Goal: Information Seeking & Learning: Find specific fact

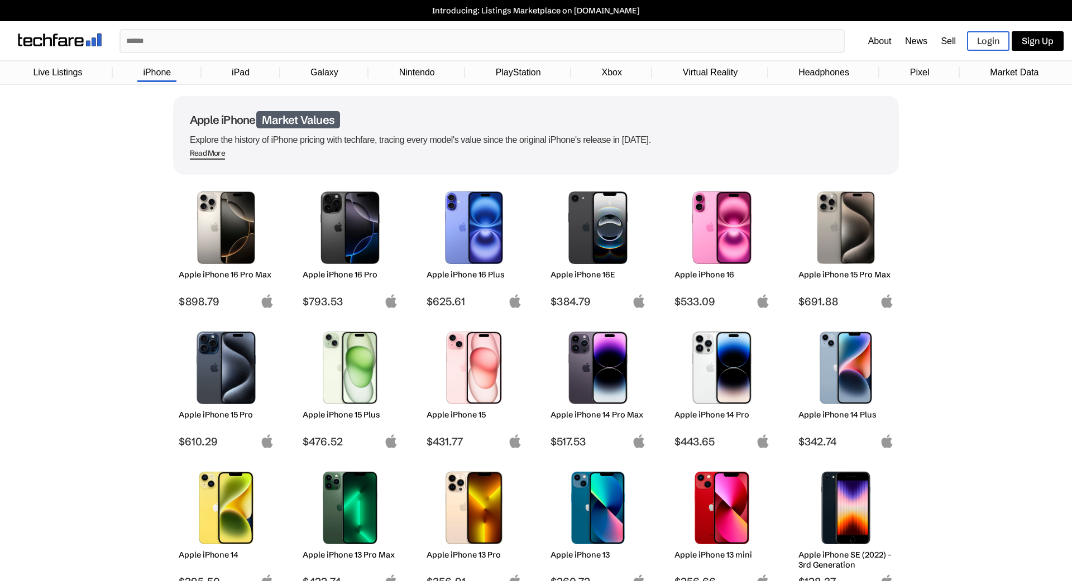
click at [261, 51] on input "text" at bounding box center [482, 41] width 723 height 22
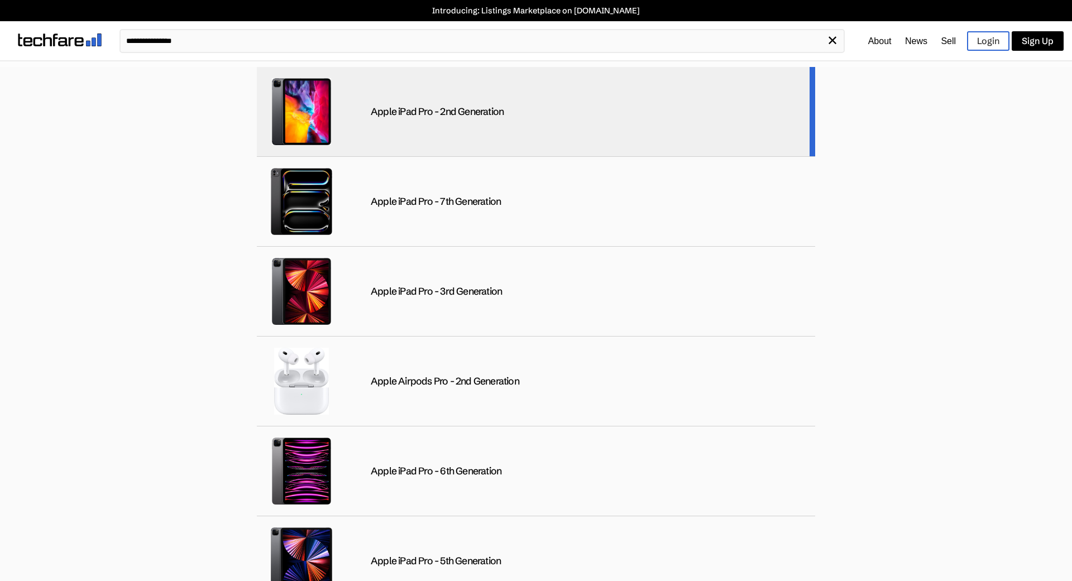
type input "**********"
click at [504, 116] on div "Apple iPad Pro - 2nd Generation" at bounding box center [437, 112] width 133 height 13
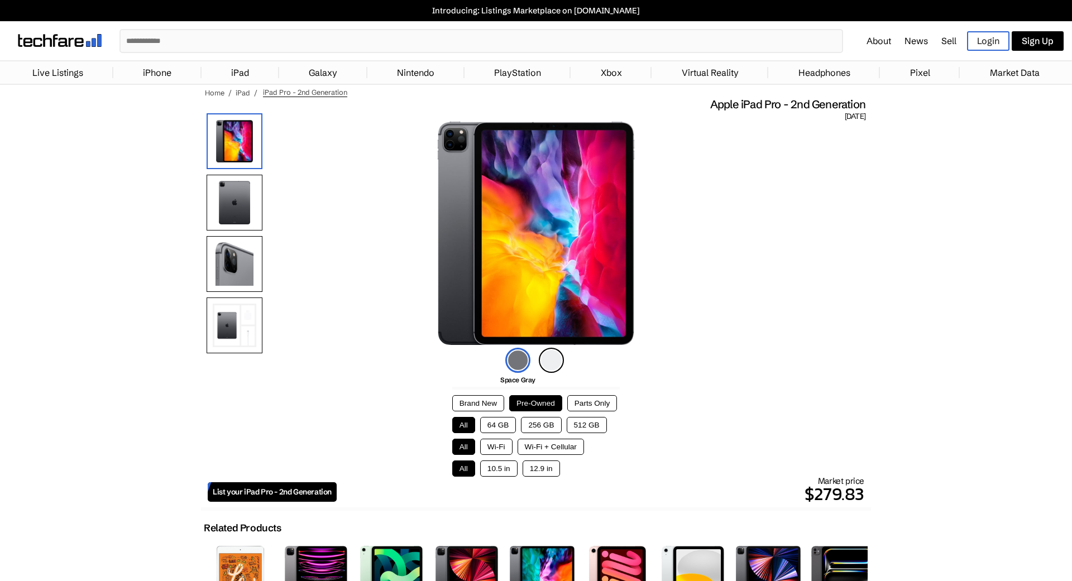
click at [489, 404] on button "Brand New" at bounding box center [478, 403] width 52 height 16
click at [530, 408] on button "Pre-Owned" at bounding box center [535, 403] width 53 height 16
click at [577, 406] on button "Parts Only" at bounding box center [592, 403] width 50 height 16
click at [542, 406] on button "Pre-Owned" at bounding box center [535, 403] width 53 height 16
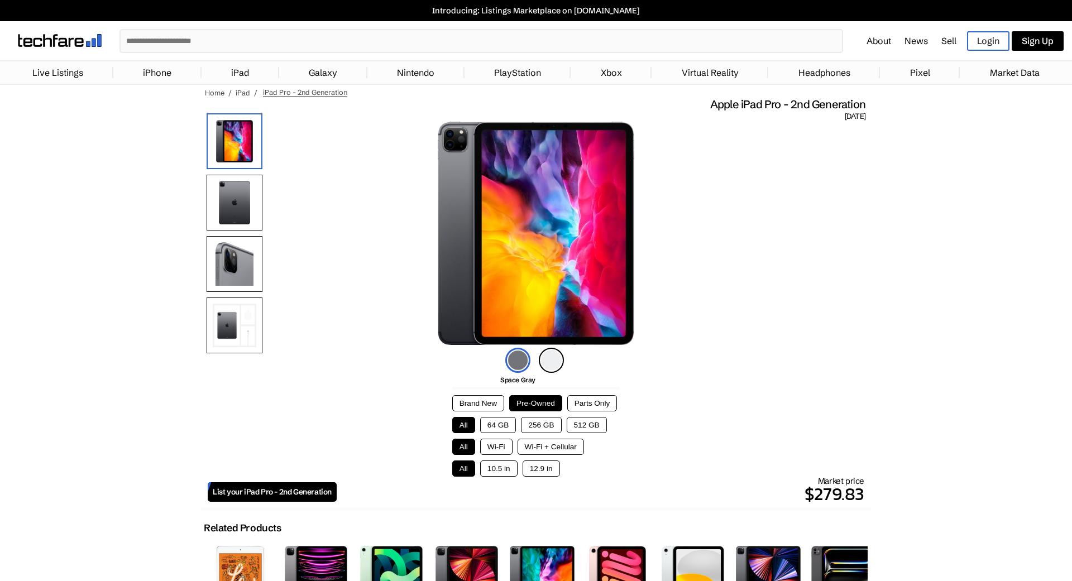
click at [505, 450] on button "Wi-Fi" at bounding box center [496, 447] width 32 height 16
click at [503, 431] on button "64 GB" at bounding box center [498, 425] width 36 height 16
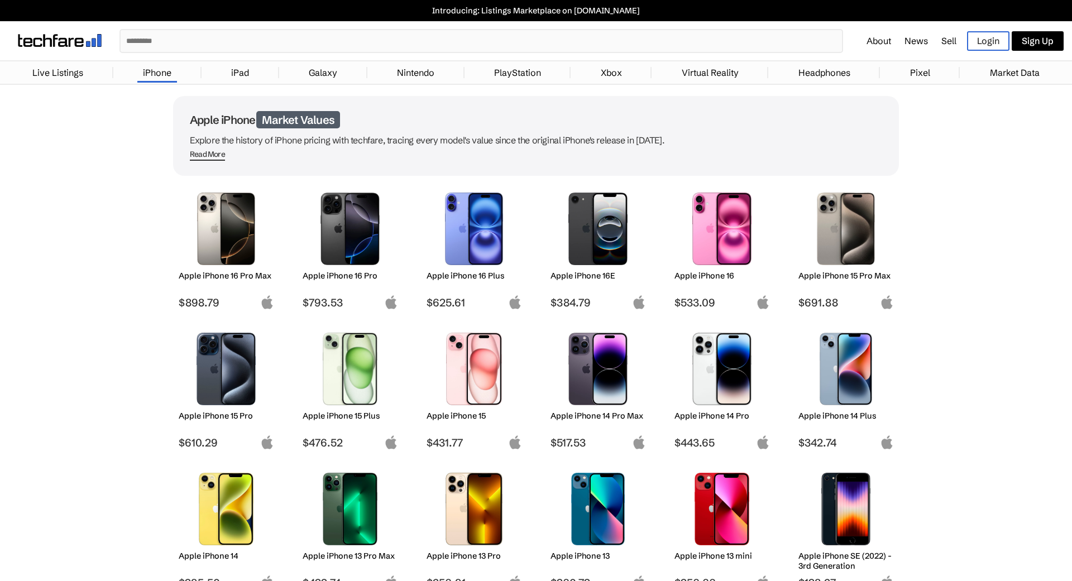
click at [354, 36] on input "text" at bounding box center [481, 41] width 721 height 22
click at [351, 35] on input "text" at bounding box center [481, 41] width 721 height 22
click at [243, 73] on link "iPad" at bounding box center [240, 72] width 29 height 22
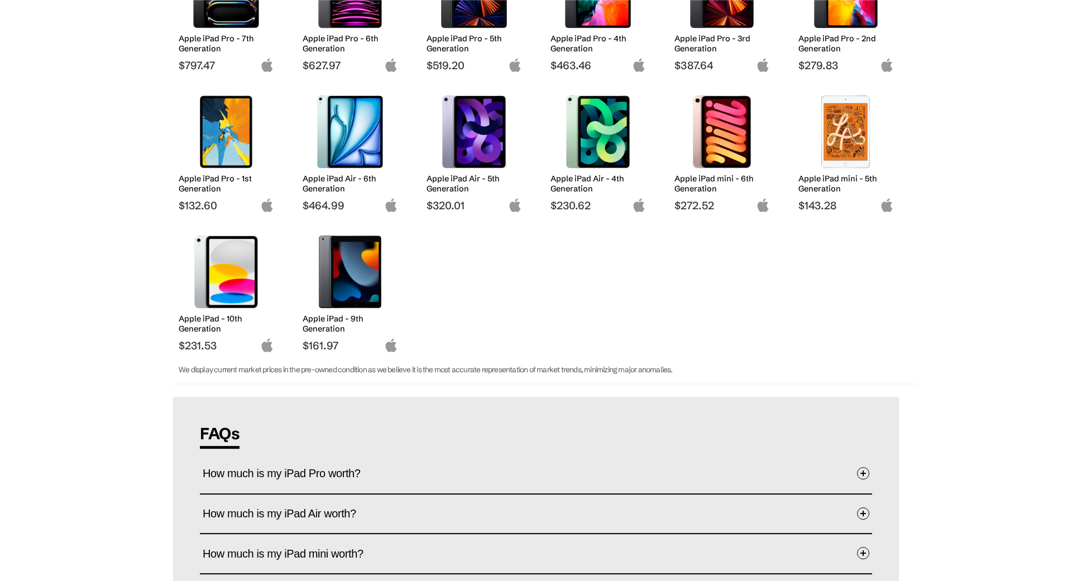
scroll to position [381, 0]
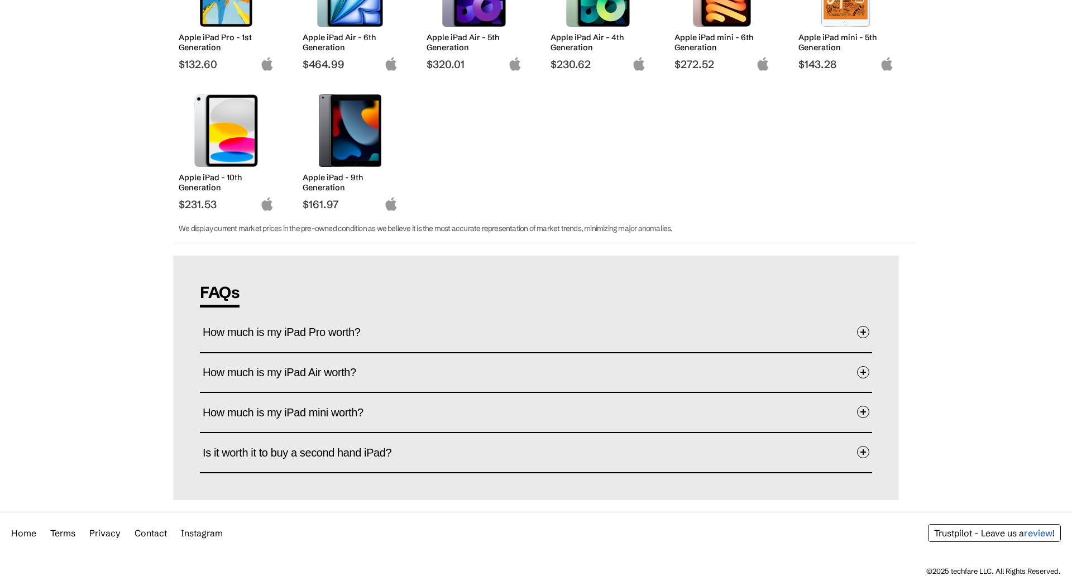
click at [799, 328] on button "How much is my iPad Pro worth?" at bounding box center [536, 333] width 667 height 34
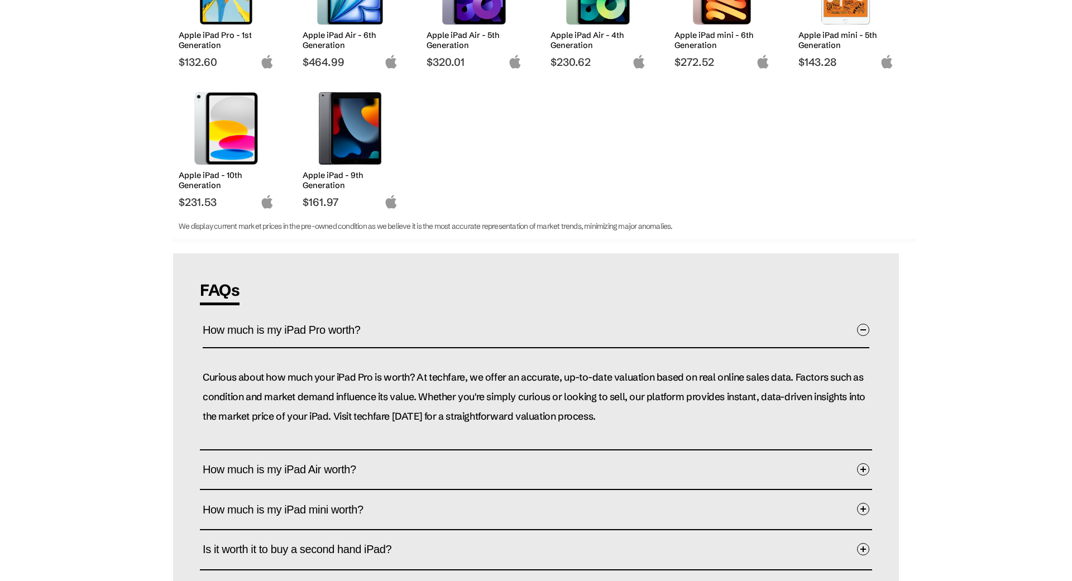
click at [801, 328] on button "How much is my iPad Pro worth?" at bounding box center [536, 331] width 667 height 35
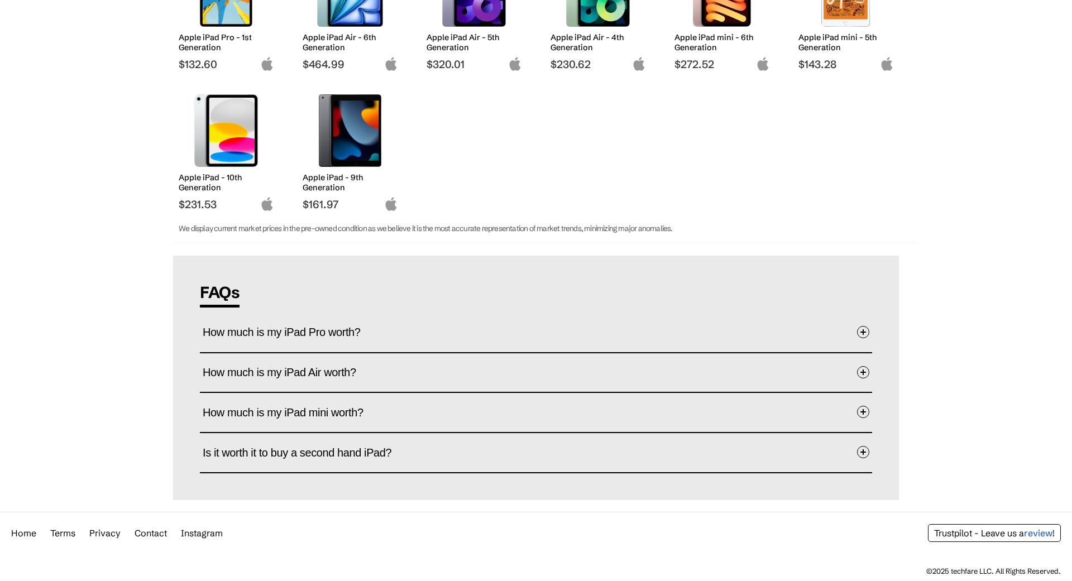
scroll to position [210, 0]
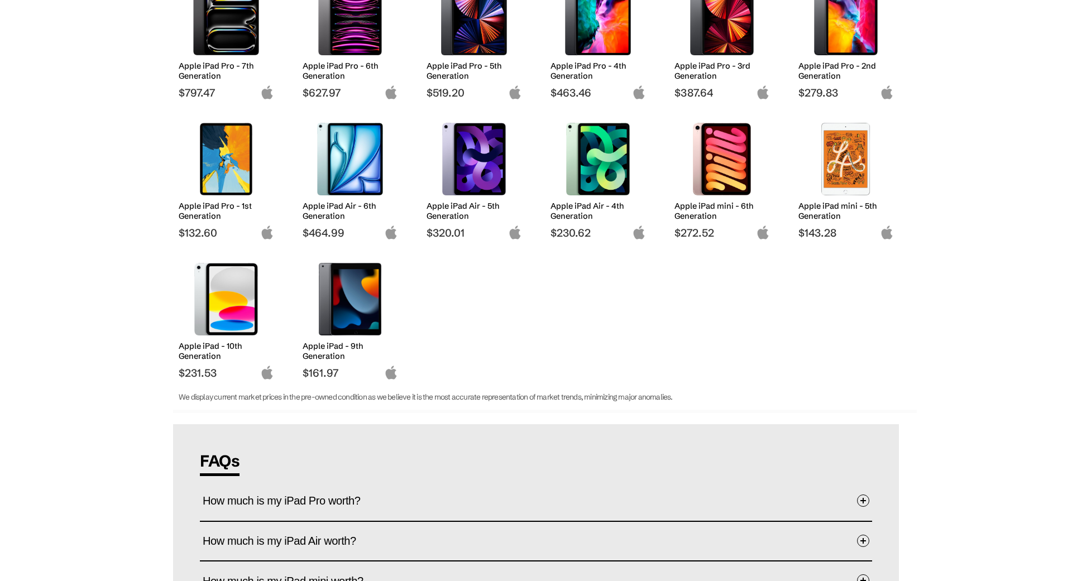
click at [834, 71] on h2 "Apple iPad Pro - 2nd Generation" at bounding box center [846, 71] width 95 height 20
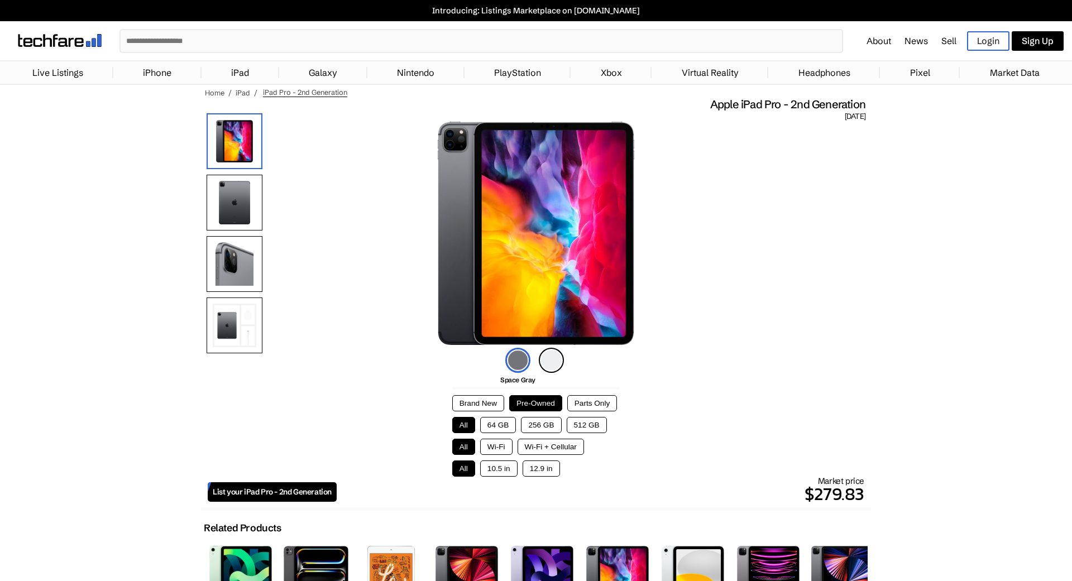
click at [513, 427] on button "64 GB" at bounding box center [498, 425] width 36 height 16
click at [531, 429] on button "256 GB" at bounding box center [541, 425] width 40 height 16
click at [510, 428] on button "64 GB" at bounding box center [498, 425] width 36 height 16
click at [534, 429] on button "256 GB" at bounding box center [541, 425] width 40 height 16
click at [505, 431] on button "64 GB" at bounding box center [498, 425] width 36 height 16
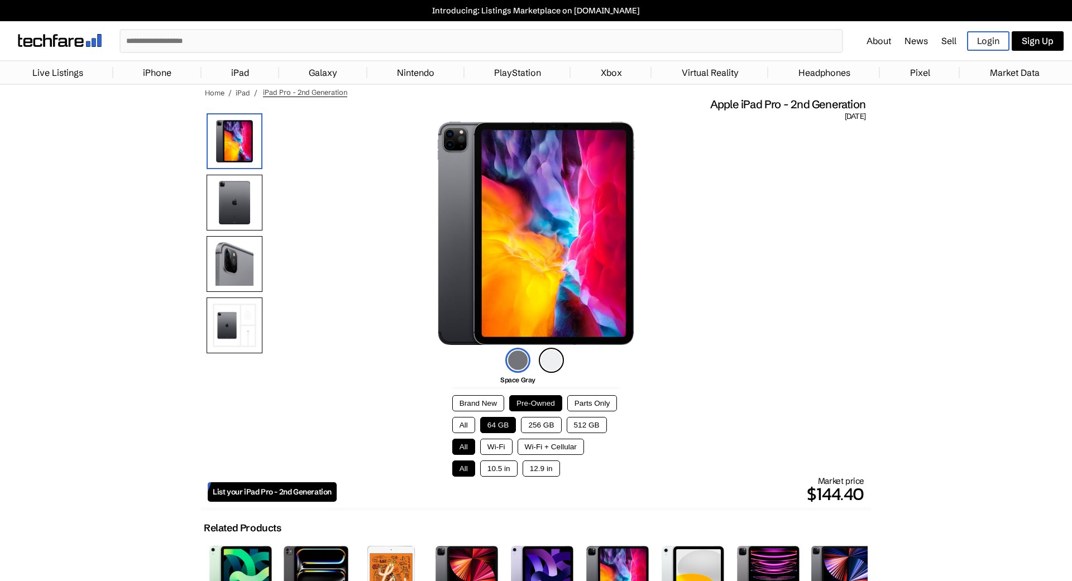
click at [532, 429] on button "256 GB" at bounding box center [541, 425] width 40 height 16
click at [507, 427] on button "64 GB" at bounding box center [498, 425] width 36 height 16
click at [541, 427] on button "256 GB" at bounding box center [541, 425] width 40 height 16
drag, startPoint x: 514, startPoint y: 428, endPoint x: 522, endPoint y: 428, distance: 7.8
click at [522, 428] on div "All 64 GB 256 GB 512 GB" at bounding box center [536, 425] width 168 height 16
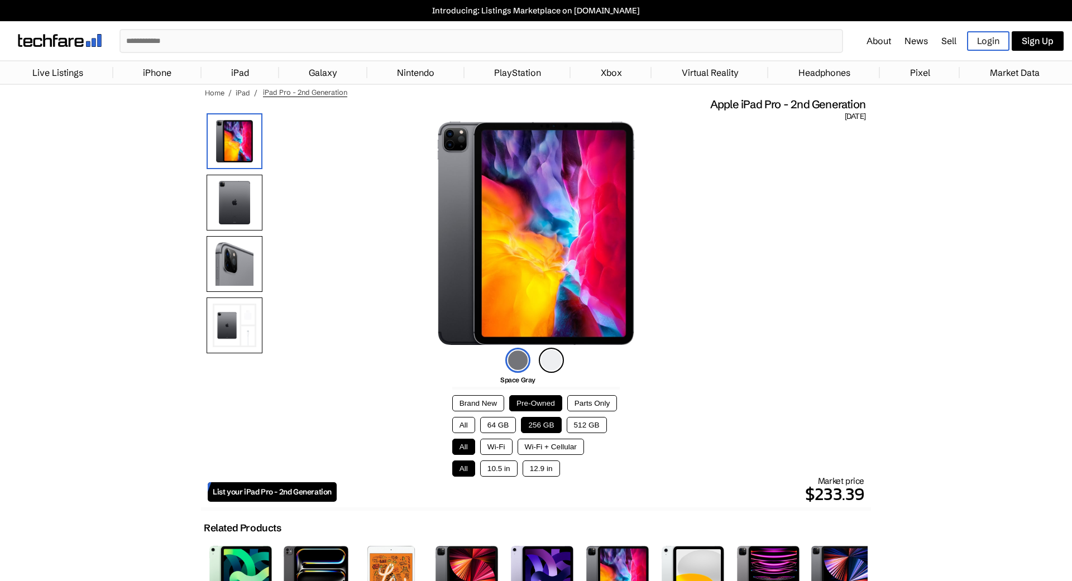
click at [511, 428] on button "64 GB" at bounding box center [498, 425] width 36 height 16
click at [501, 452] on button "Wi-Fi" at bounding box center [496, 447] width 32 height 16
click at [508, 470] on button "10.5 in" at bounding box center [498, 469] width 37 height 16
click at [534, 474] on button "12.9 in" at bounding box center [541, 469] width 37 height 16
click at [509, 473] on button "10.5 in" at bounding box center [498, 469] width 37 height 16
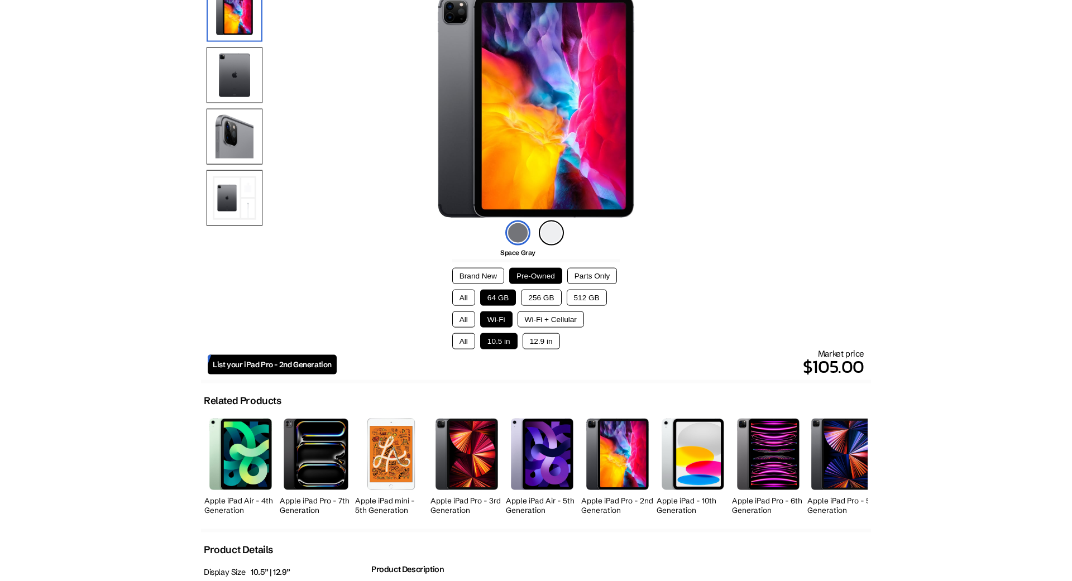
scroll to position [57, 0]
